Goal: Information Seeking & Learning: Compare options

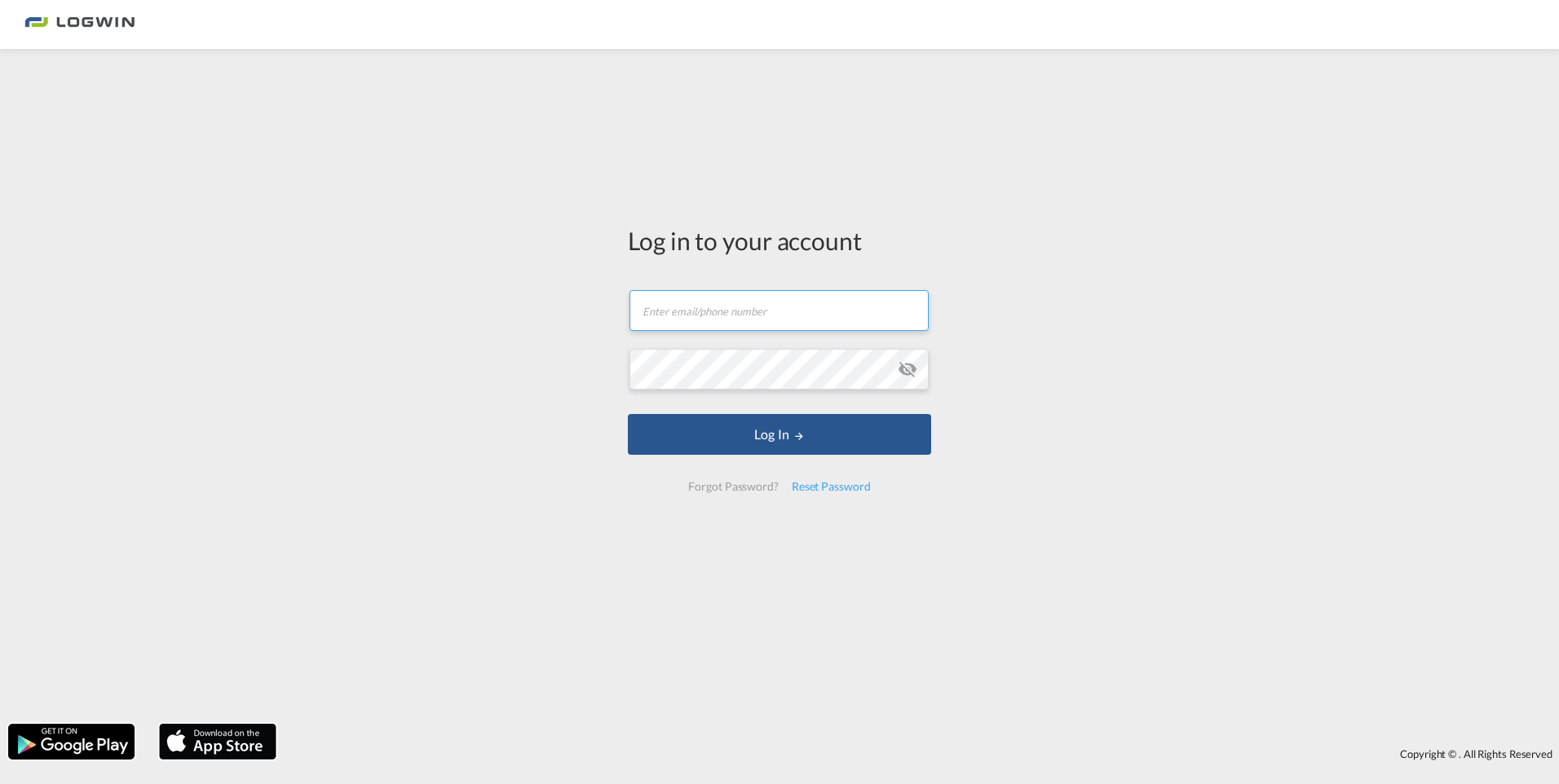
click at [732, 330] on input "text" at bounding box center [779, 310] width 300 height 41
type input "[PERSON_NAME][EMAIL_ADDRESS][DOMAIN_NAME]"
click at [628, 414] on button "Log In" at bounding box center [780, 434] width 303 height 41
